Goal: Task Accomplishment & Management: Manage account settings

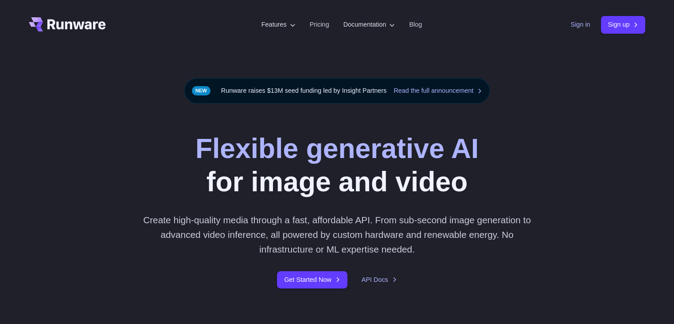
click at [575, 27] on link "Sign in" at bounding box center [581, 25] width 20 height 10
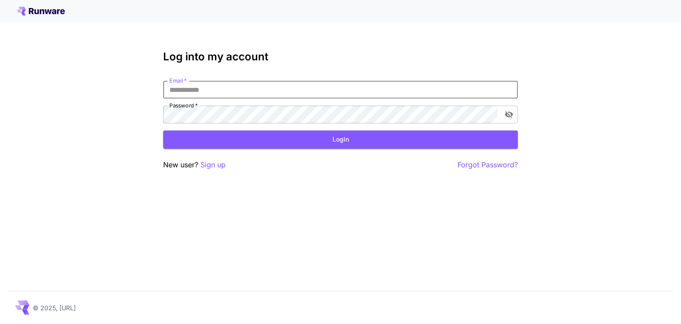
click at [270, 96] on input "Email   *" at bounding box center [340, 90] width 355 height 18
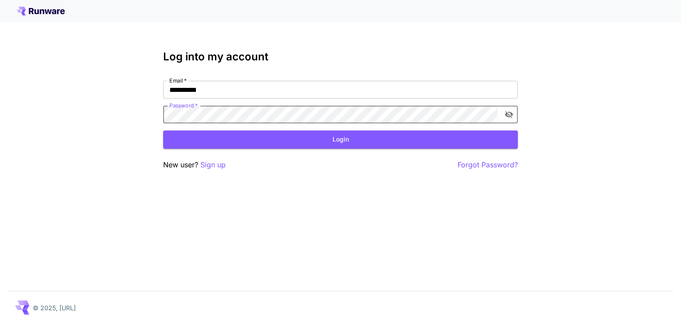
click button "Login" at bounding box center [340, 139] width 355 height 18
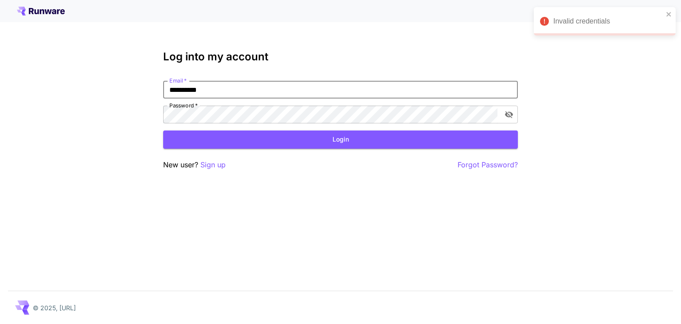
click at [223, 91] on input "**********" at bounding box center [340, 90] width 355 height 18
type input "**********"
click at [275, 139] on button "Login" at bounding box center [340, 139] width 355 height 18
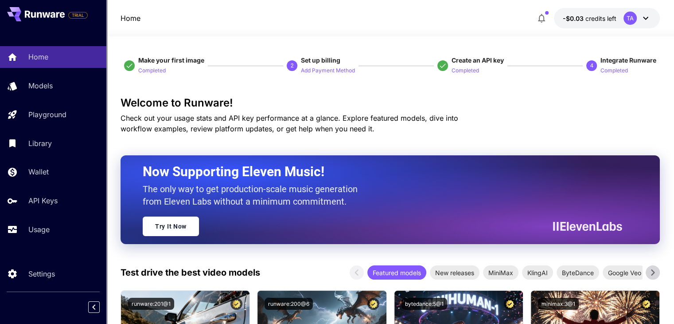
click at [641, 18] on icon at bounding box center [646, 18] width 11 height 11
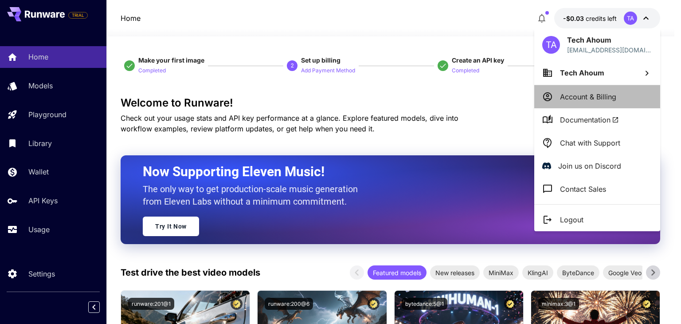
click at [612, 96] on p "Account & Billing" at bounding box center [588, 96] width 56 height 11
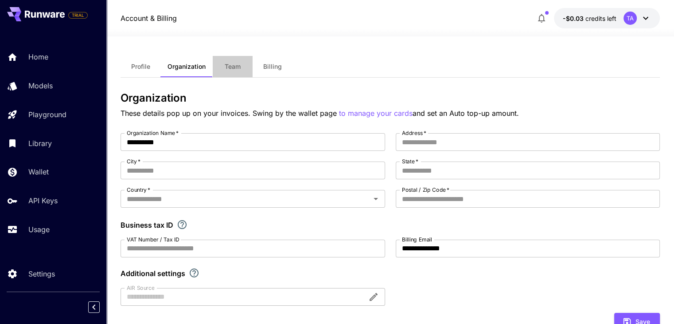
click at [231, 73] on button "Team" at bounding box center [233, 66] width 40 height 21
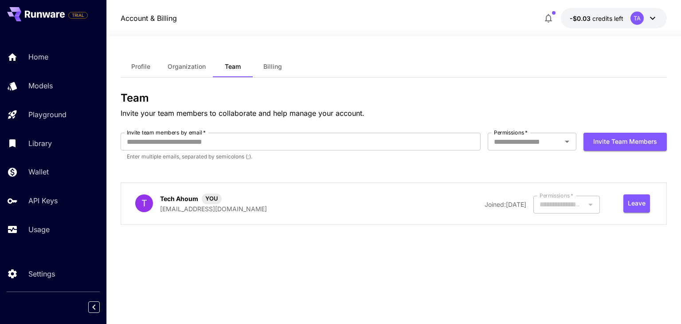
click at [177, 72] on button "Organization" at bounding box center [187, 66] width 52 height 21
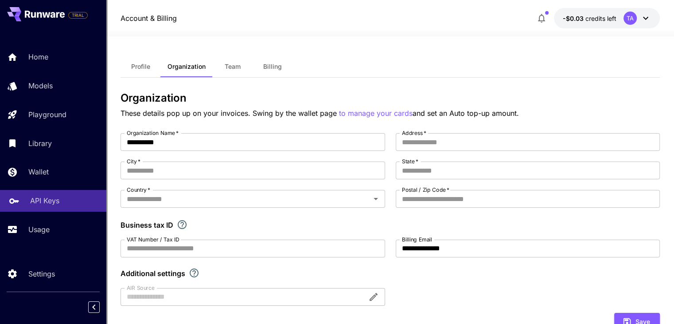
click at [44, 195] on link "API Keys" at bounding box center [53, 201] width 106 height 22
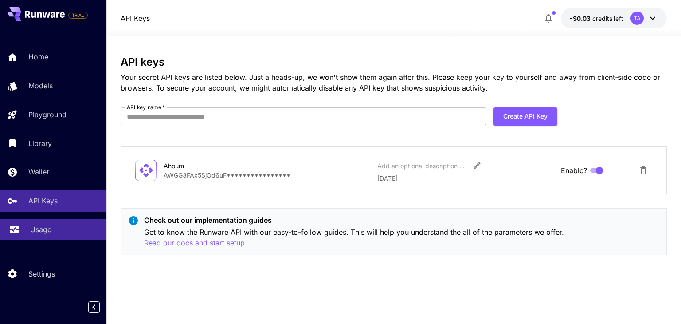
click at [43, 229] on p "Usage" at bounding box center [40, 229] width 21 height 11
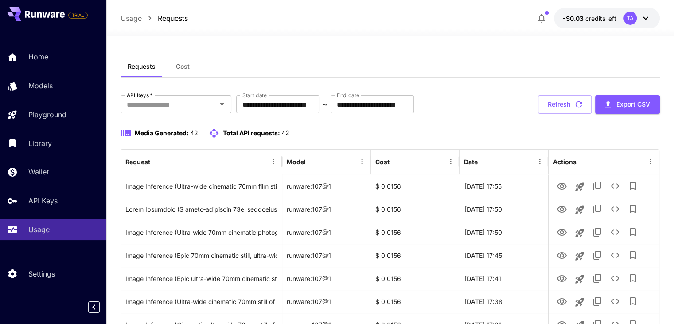
click at [176, 73] on button "Cost" at bounding box center [183, 66] width 40 height 21
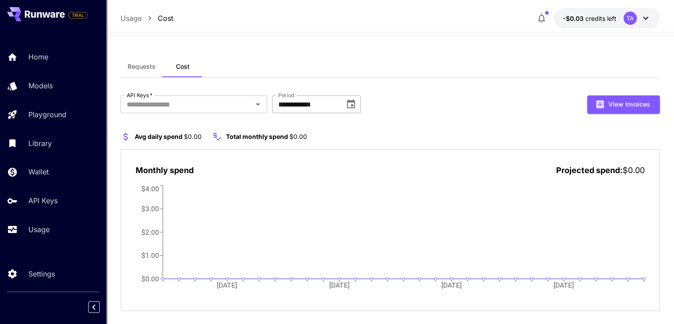
click at [328, 102] on input "**********" at bounding box center [305, 104] width 67 height 18
click at [357, 102] on icon "Choose date, selected date is Oct 1, 2025" at bounding box center [351, 104] width 11 height 11
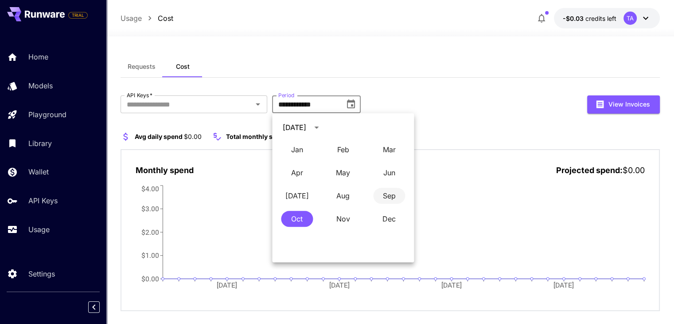
click at [386, 203] on button "Sep" at bounding box center [389, 196] width 32 height 16
type input "**********"
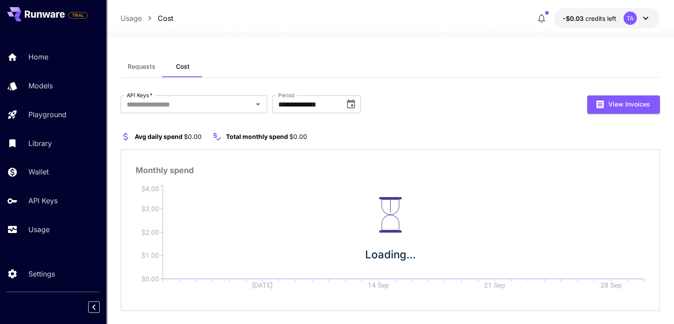
click at [432, 78] on div "**********" at bounding box center [391, 187] width 540 height 262
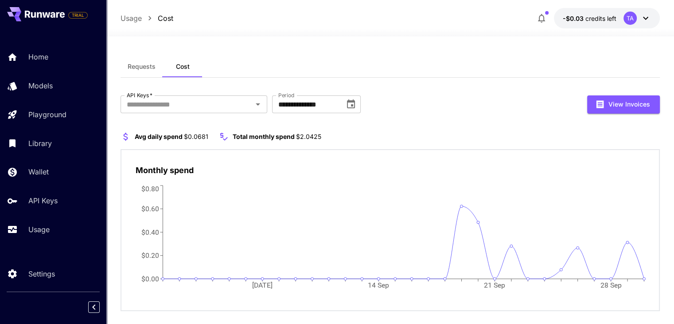
click at [131, 67] on span "Requests" at bounding box center [142, 67] width 28 height 8
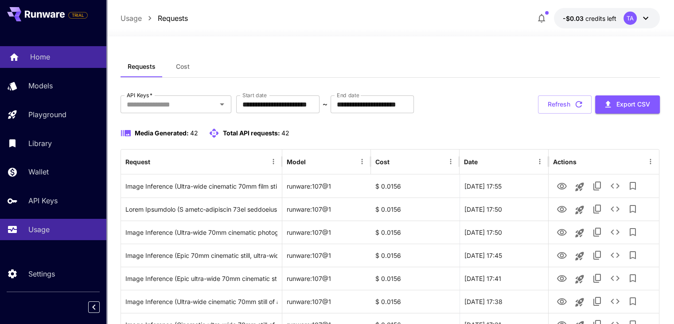
click at [47, 58] on p "Home" at bounding box center [40, 56] width 20 height 11
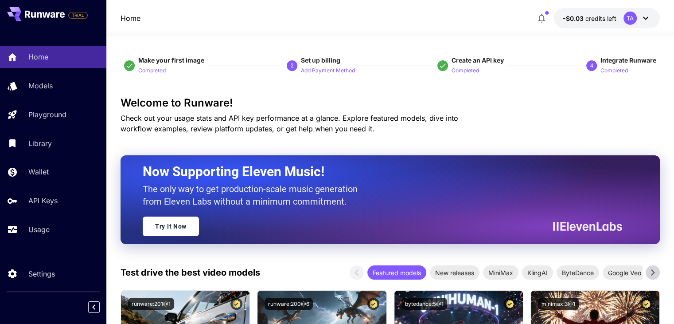
click at [599, 19] on span "credits left" at bounding box center [601, 19] width 31 height 8
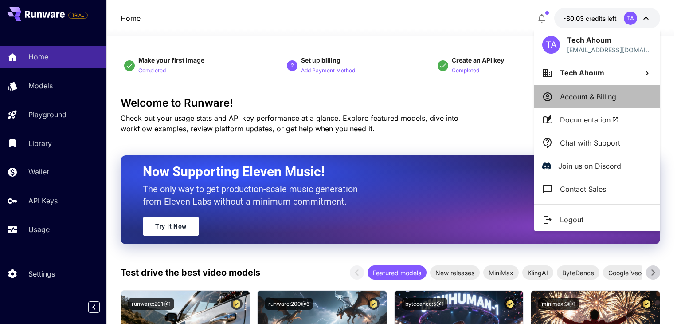
click at [605, 99] on p "Account & Billing" at bounding box center [588, 96] width 56 height 11
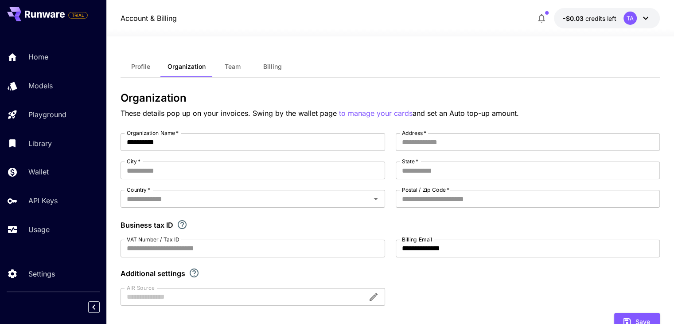
click at [643, 27] on div at bounding box center [390, 31] width 568 height 11
click at [648, 20] on icon at bounding box center [646, 18] width 11 height 11
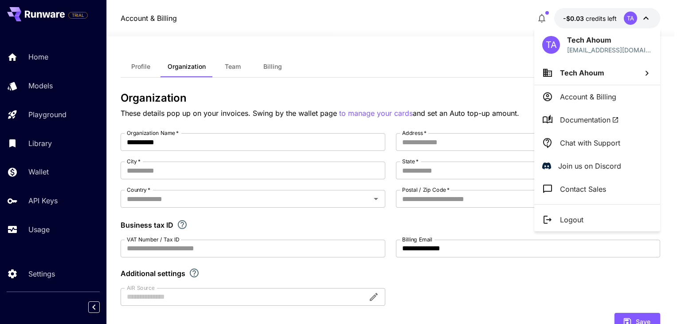
click at [416, 43] on div at bounding box center [340, 162] width 681 height 324
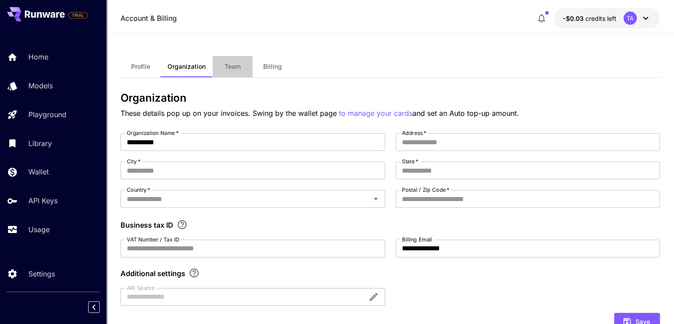
click at [244, 72] on button "Team" at bounding box center [233, 66] width 40 height 21
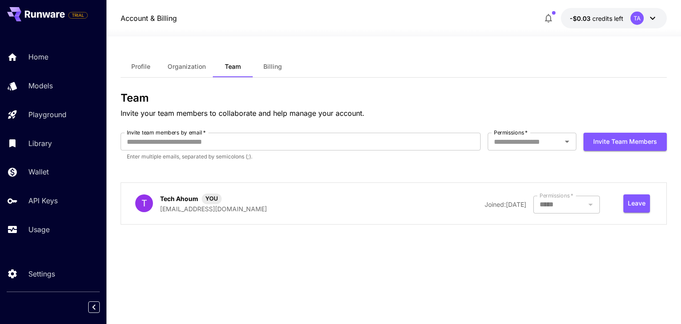
click at [274, 70] on span "Billing" at bounding box center [272, 67] width 19 height 8
